Goal: Information Seeking & Learning: Stay updated

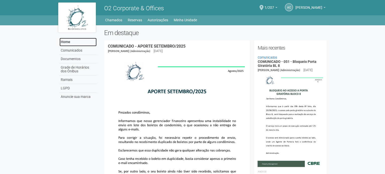
click at [63, 42] on link "Home" at bounding box center [78, 42] width 37 height 9
drag, startPoint x: 115, startPoint y: 32, endPoint x: 152, endPoint y: 33, distance: 36.4
copy h2 "Em destaque"
click at [209, 32] on h2 "Em destaque" at bounding box center [215, 33] width 223 height 8
